Goal: Information Seeking & Learning: Learn about a topic

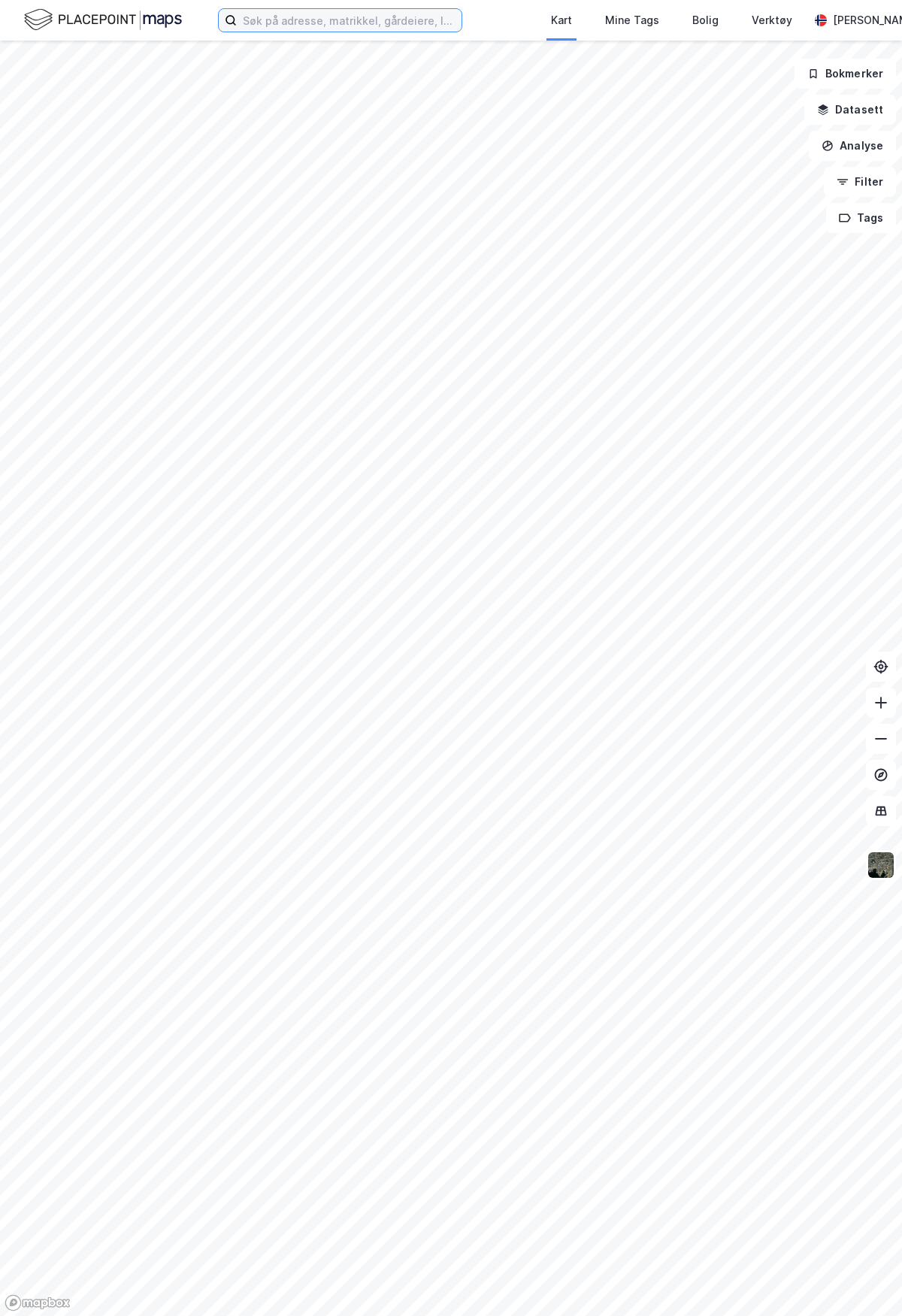
click at [320, 18] on input at bounding box center [349, 20] width 225 height 23
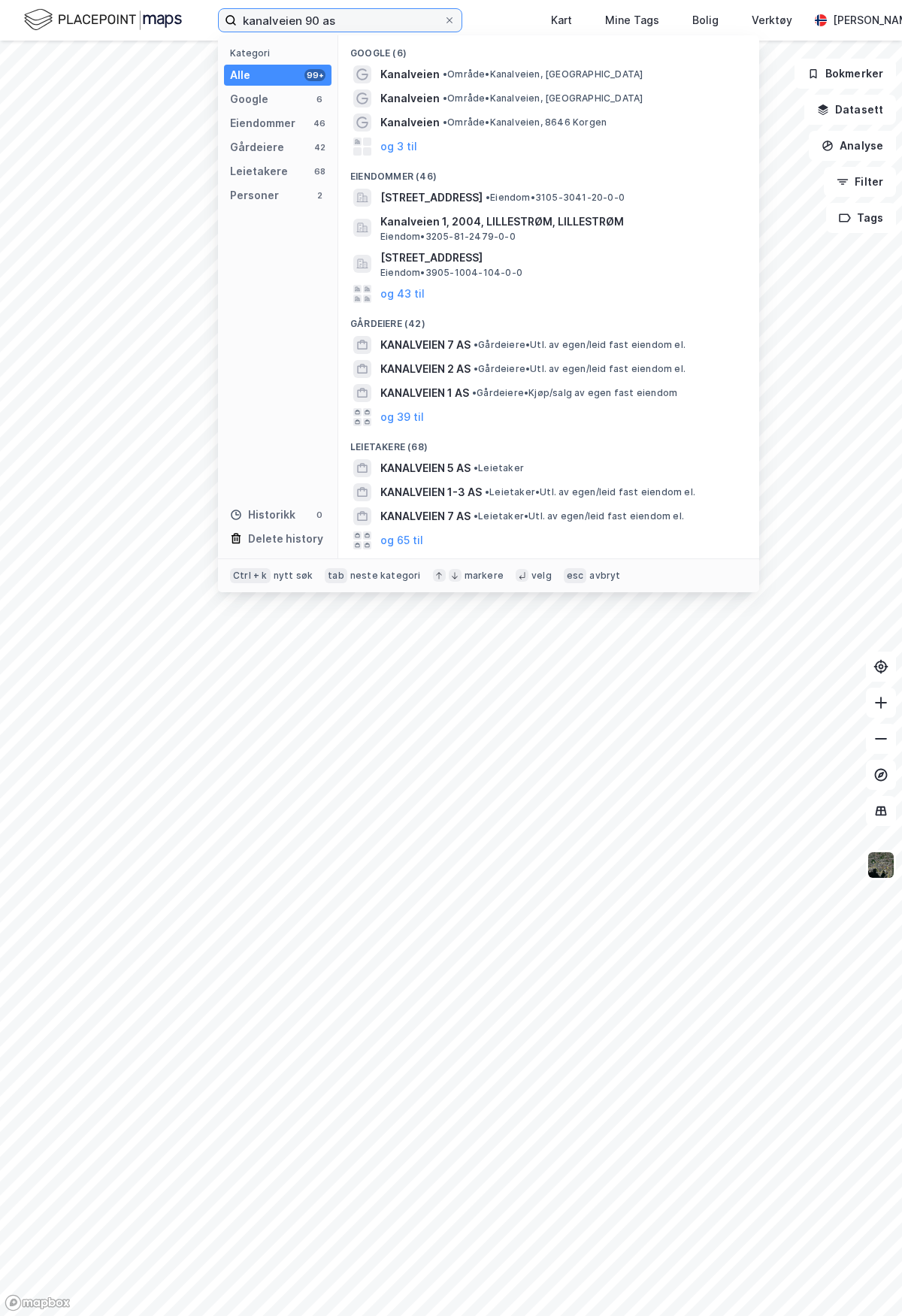
type input "kanalveien 90 as"
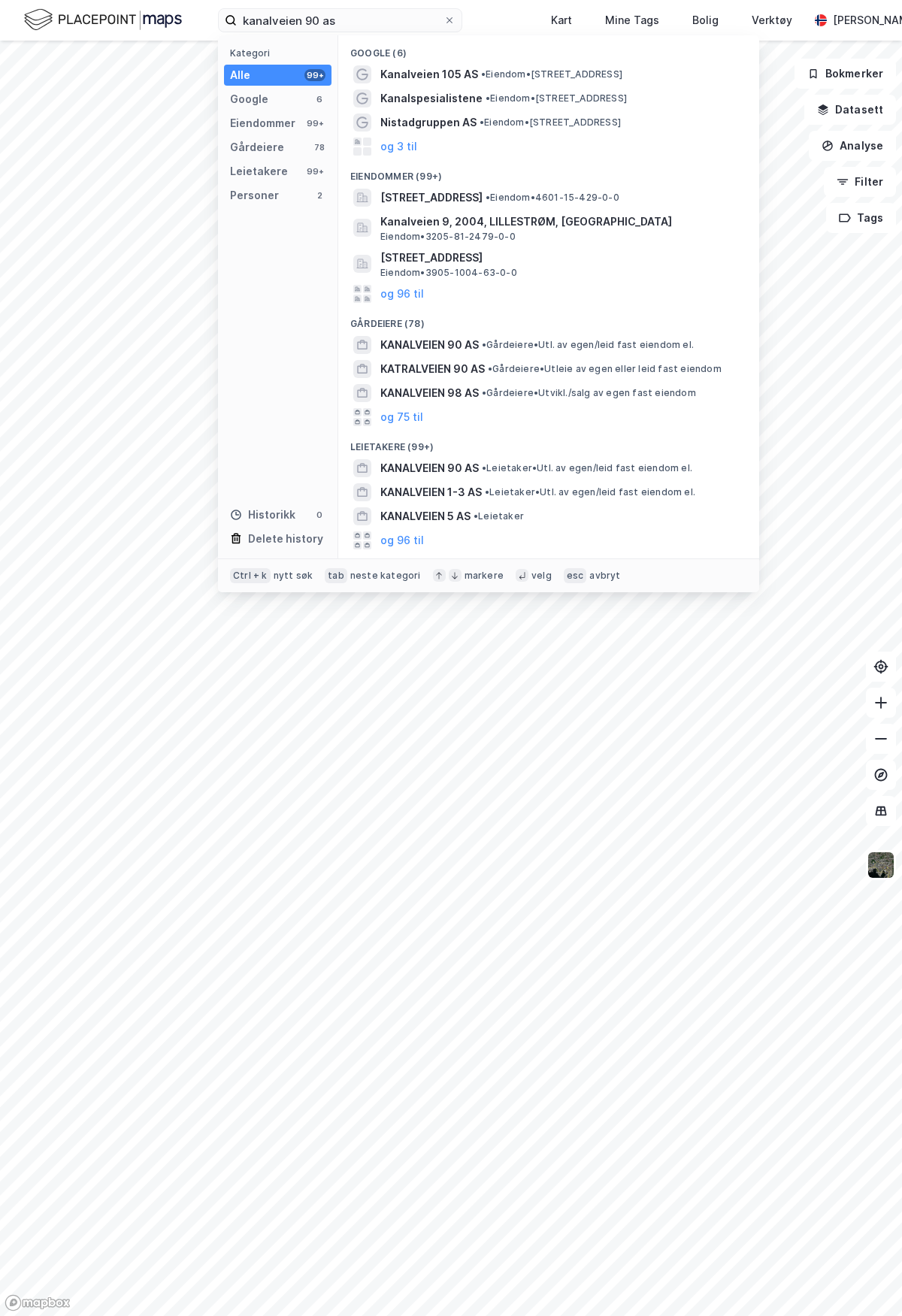
click at [422, 341] on span "KANALVEIEN 90 AS" at bounding box center [429, 345] width 98 height 18
